Goal: Information Seeking & Learning: Learn about a topic

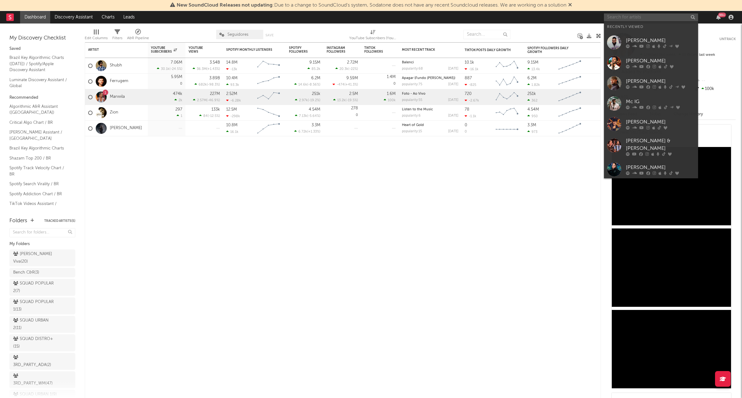
click at [660, 15] on input "text" at bounding box center [651, 17] width 94 height 8
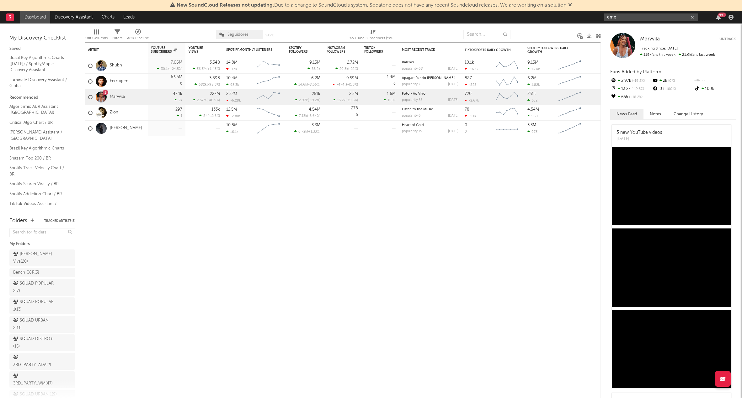
type input "eme"
click at [641, 13] on div "eme 99 +" at bounding box center [670, 17] width 132 height 13
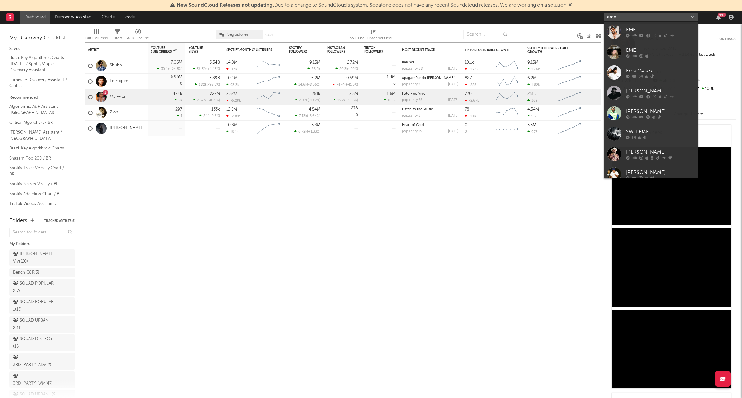
click at [639, 17] on input "eme" at bounding box center [651, 17] width 94 height 8
click at [637, 31] on div "EME" at bounding box center [660, 30] width 69 height 8
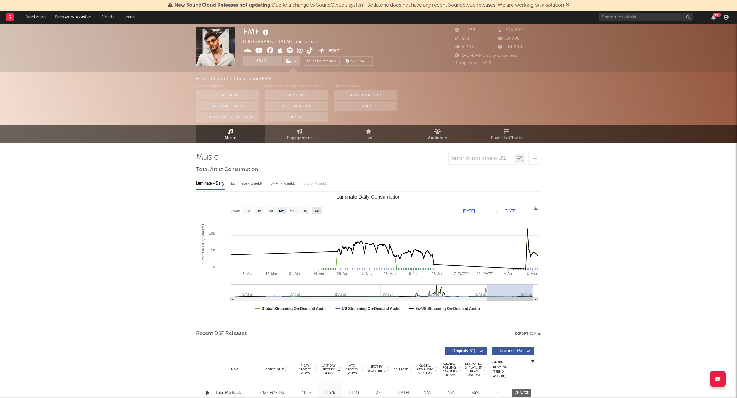
click at [317, 211] on text "All" at bounding box center [317, 211] width 4 height 4
select select "All"
type input "[DATE]"
